Goal: Task Accomplishment & Management: Manage account settings

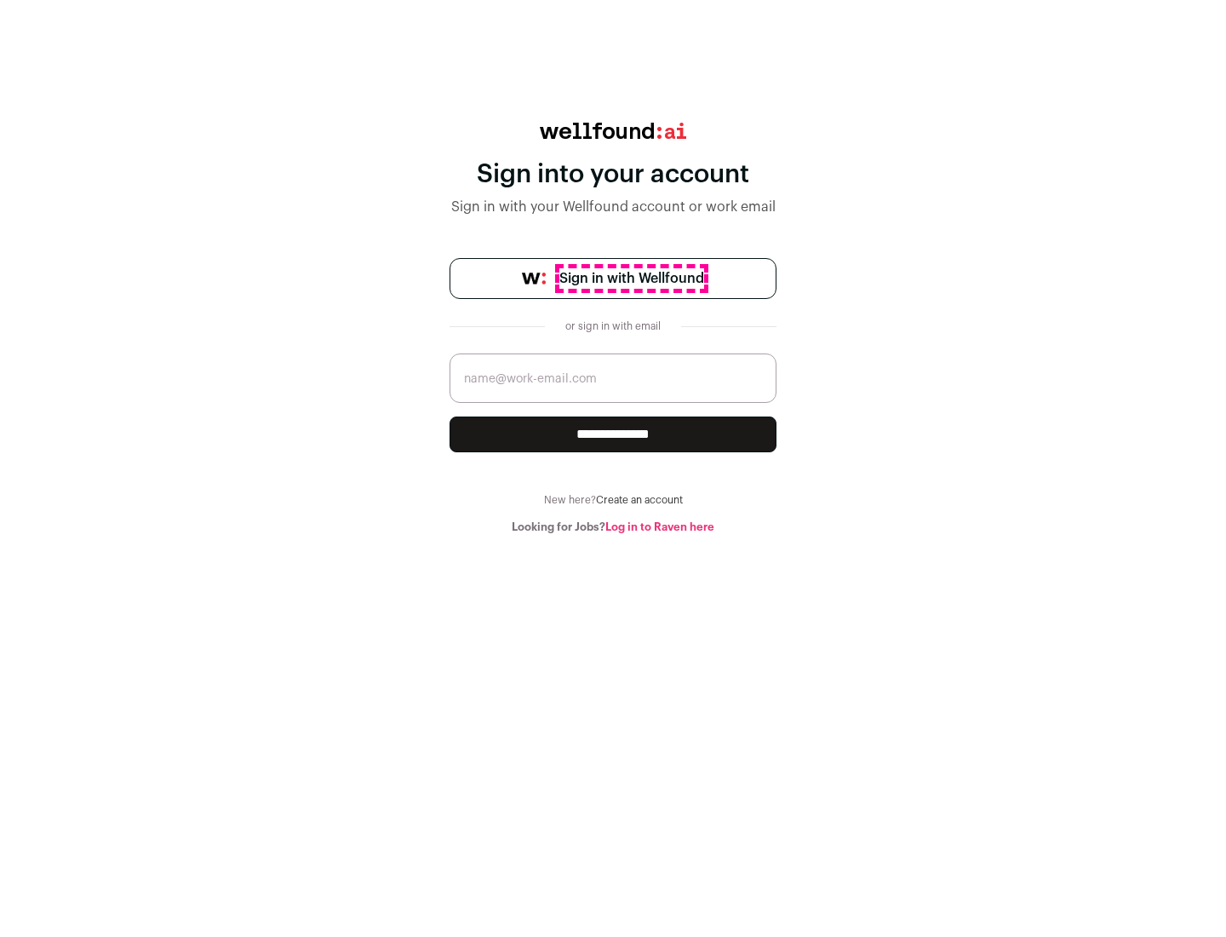
click at [631, 278] on span "Sign in with Wellfound" at bounding box center [632, 278] width 145 height 20
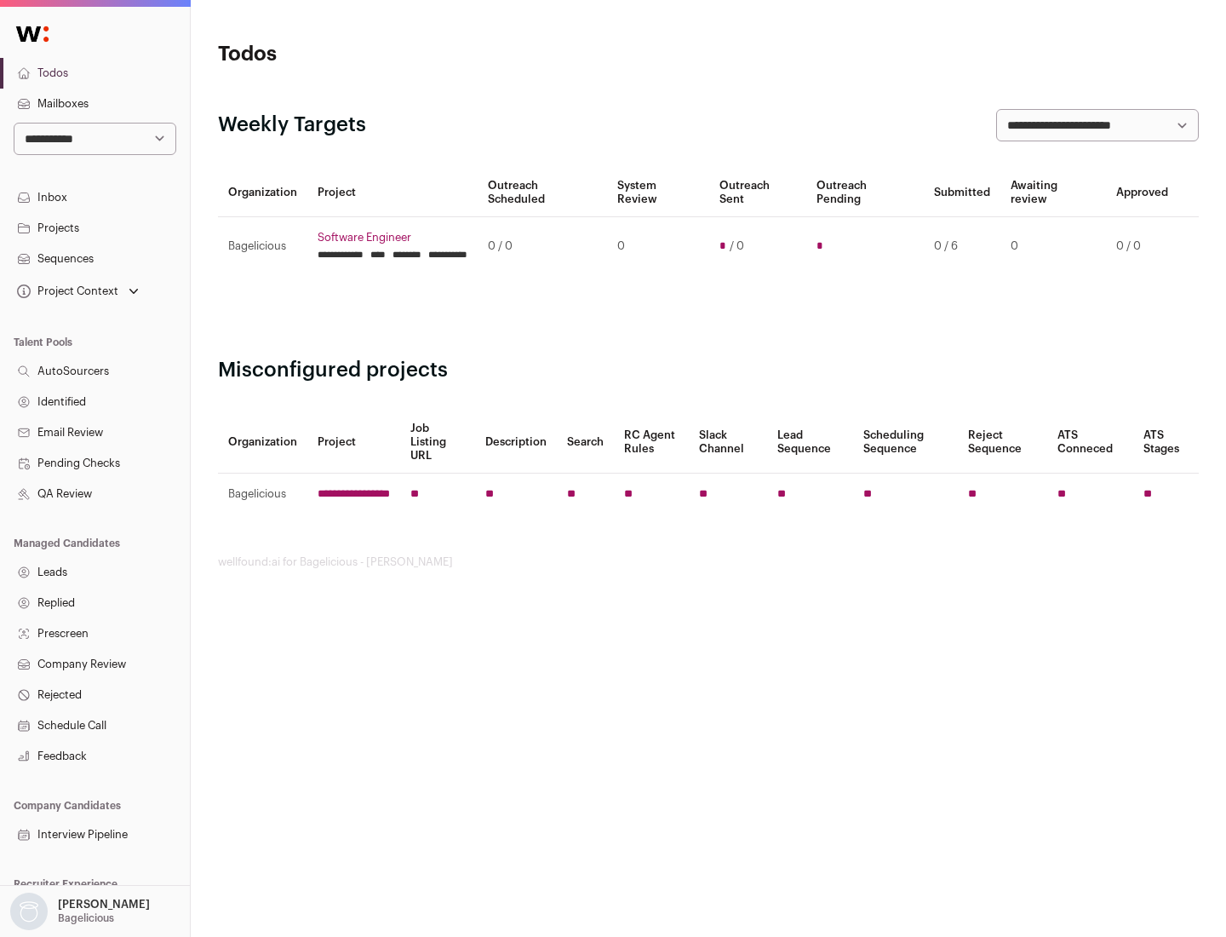
click at [95, 227] on link "Projects" at bounding box center [95, 228] width 190 height 31
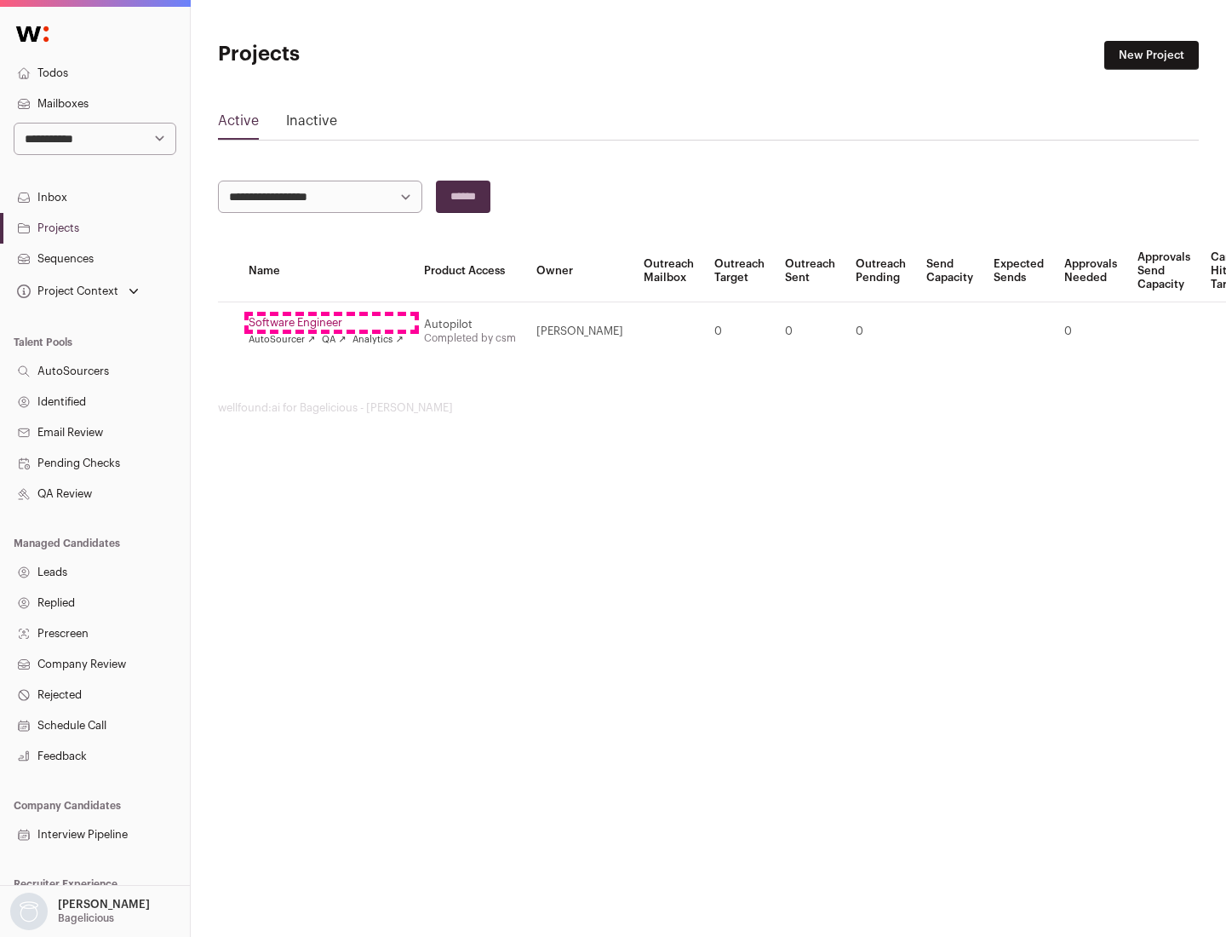
click at [331, 323] on link "Software Engineer" at bounding box center [326, 323] width 155 height 14
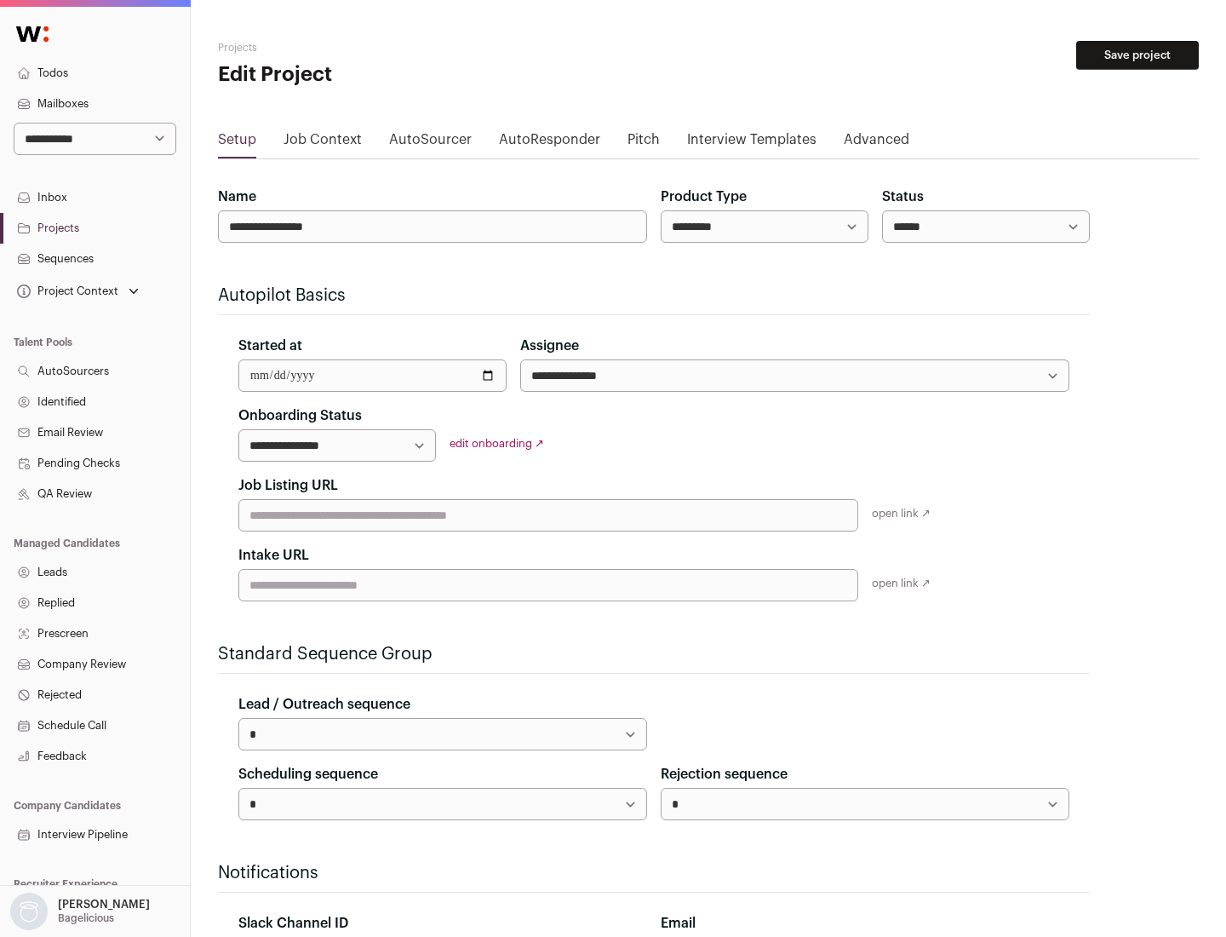
click at [1138, 55] on button "Save project" at bounding box center [1137, 55] width 123 height 29
